Goal: Information Seeking & Learning: Learn about a topic

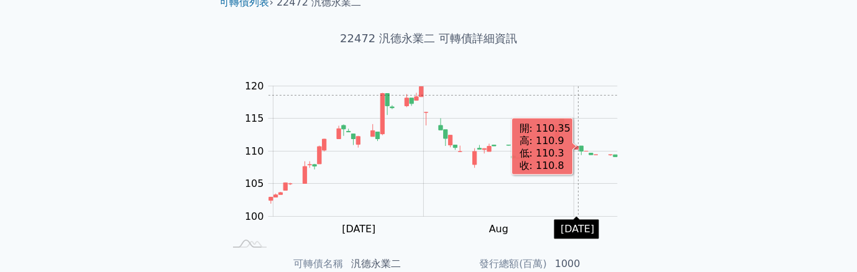
scroll to position [303, 0]
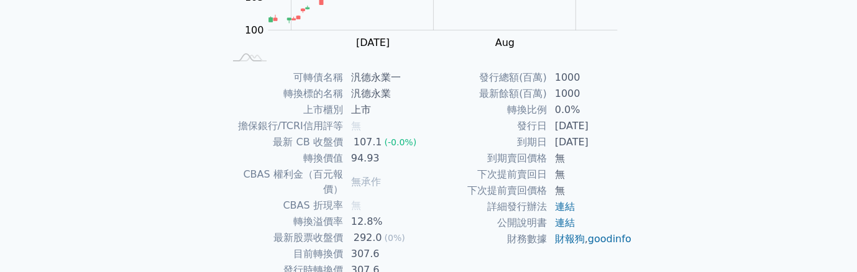
scroll to position [303, 0]
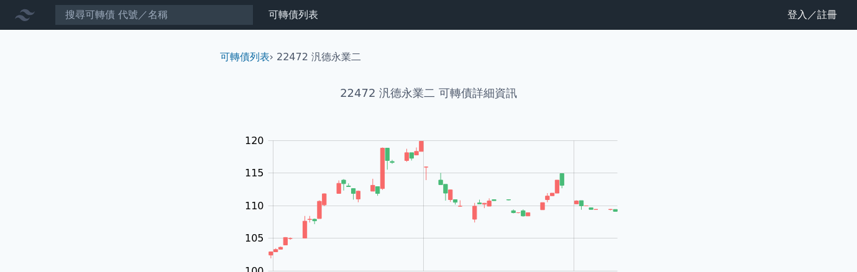
scroll to position [249, 0]
